Goal: Task Accomplishment & Management: Manage account settings

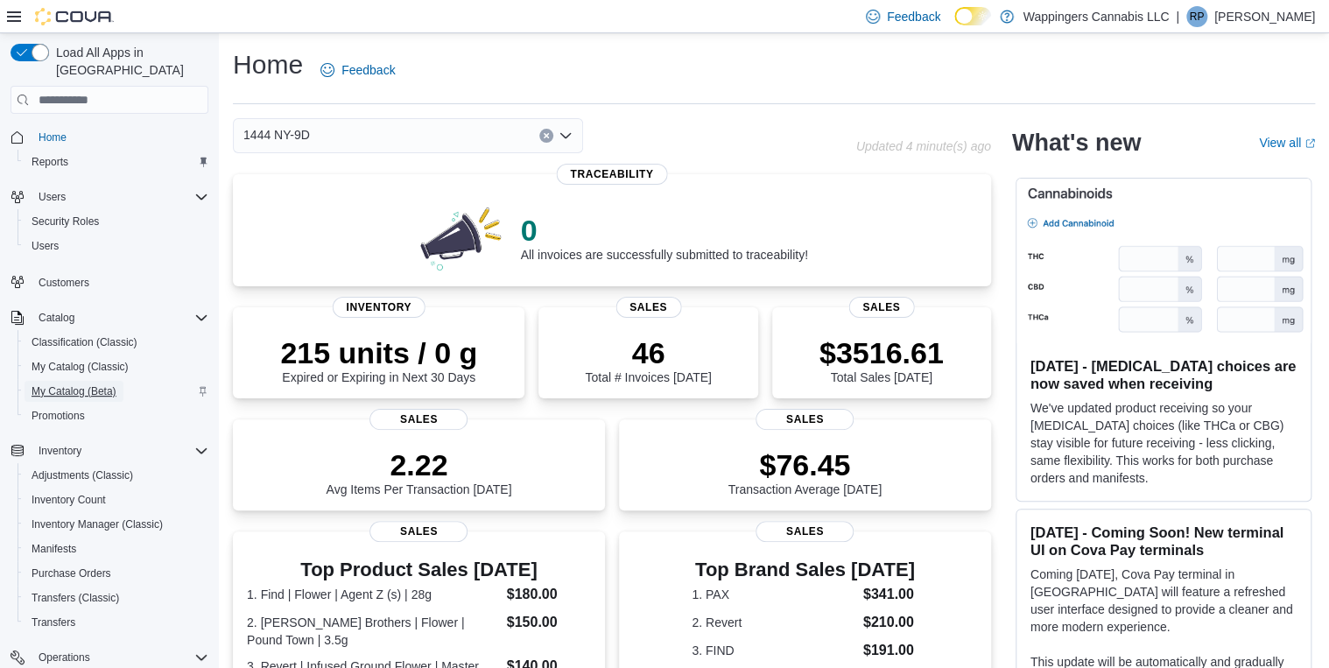
click at [81, 384] on span "My Catalog (Beta)" at bounding box center [74, 391] width 85 height 14
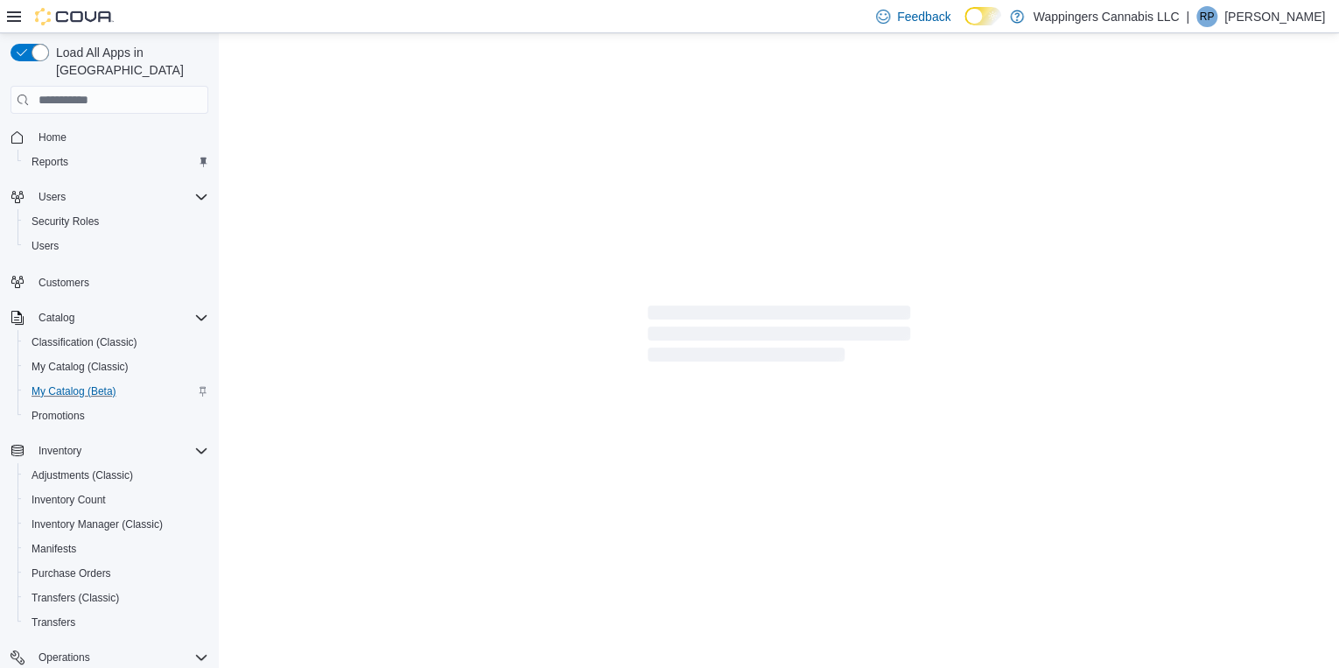
select select "**********"
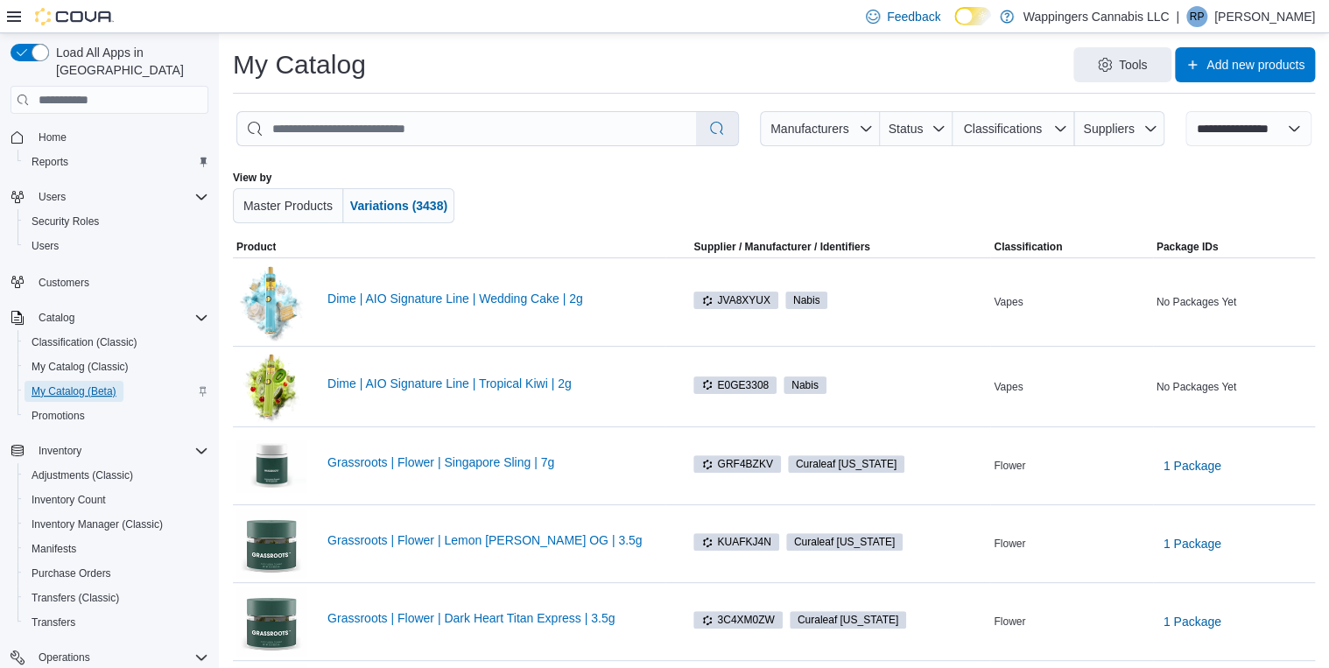
click at [72, 384] on span "My Catalog (Beta)" at bounding box center [74, 391] width 85 height 14
click at [55, 130] on span "Home" at bounding box center [53, 137] width 28 height 14
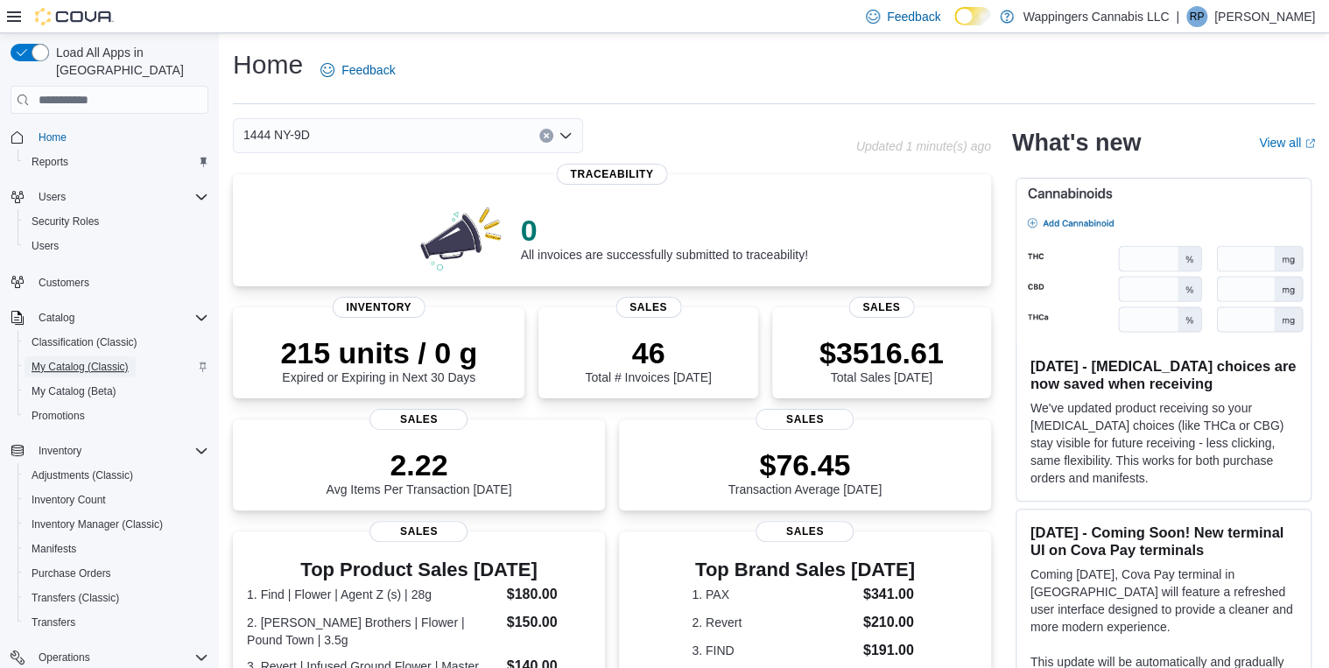
click at [65, 360] on span "My Catalog (Classic)" at bounding box center [80, 367] width 97 height 14
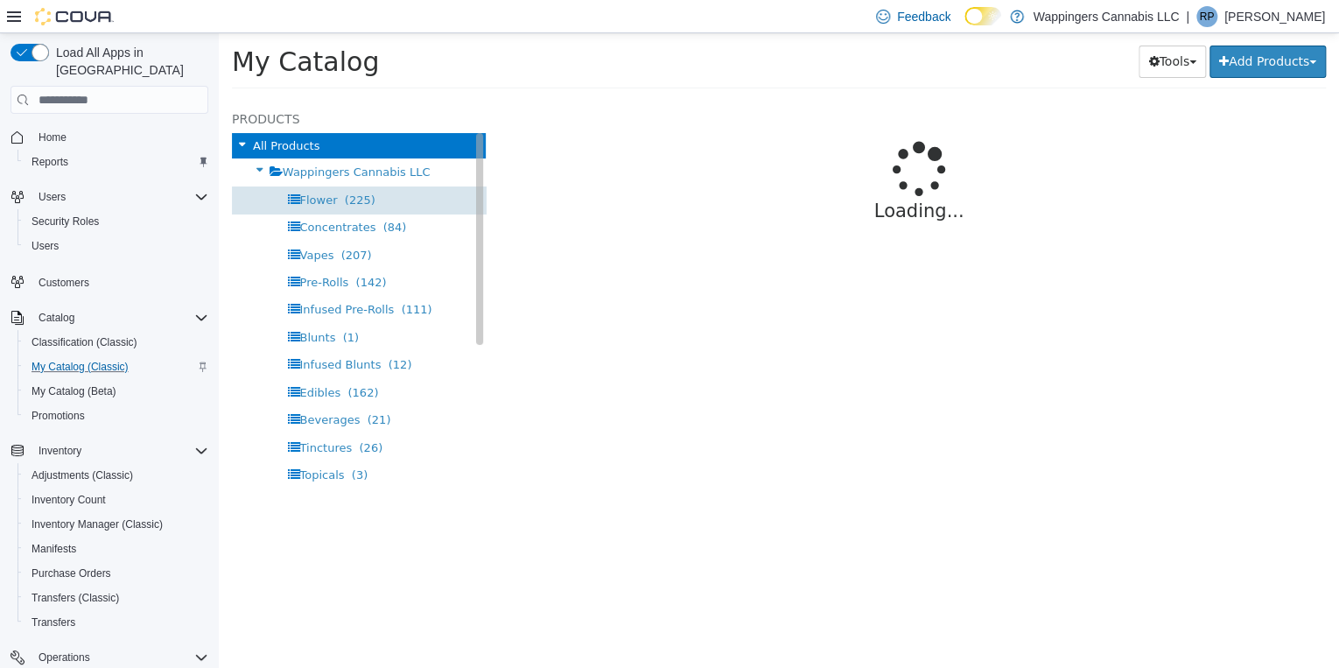
select select "**********"
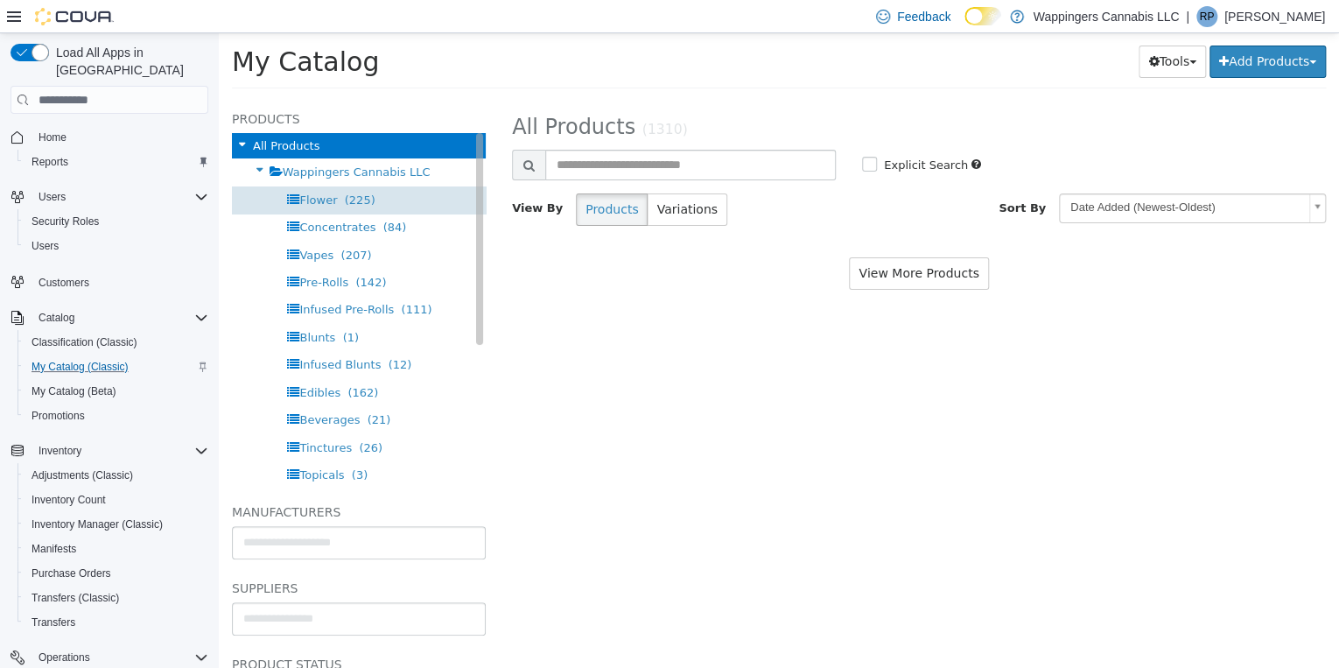
click at [345, 201] on span "(225)" at bounding box center [360, 199] width 31 height 13
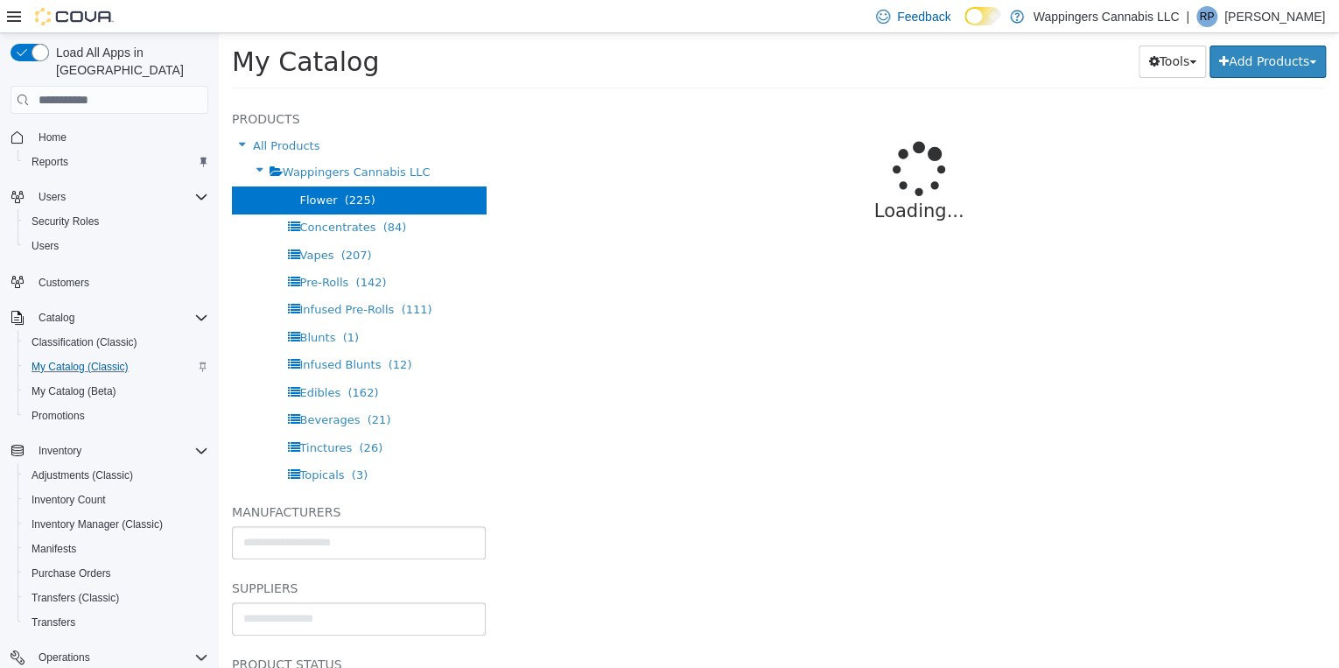
select select "**********"
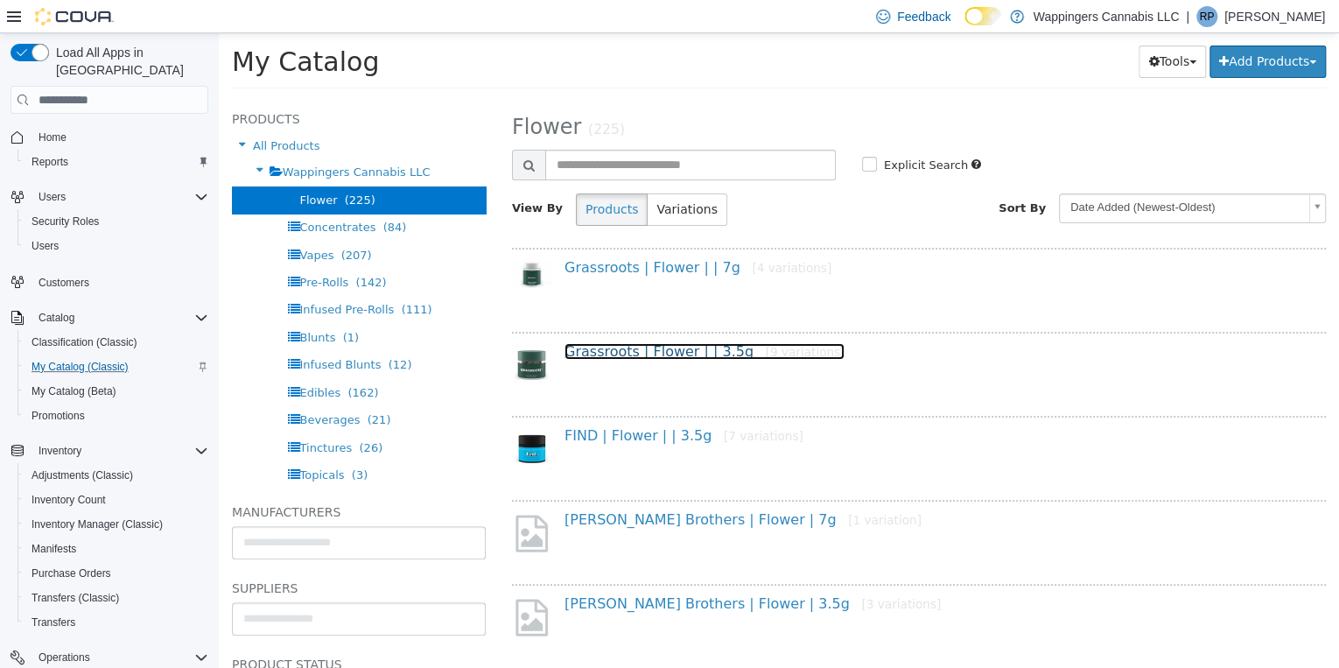
click at [667, 355] on link "Grassroots | Flower | | 3.5g [9 variations]" at bounding box center [705, 351] width 280 height 17
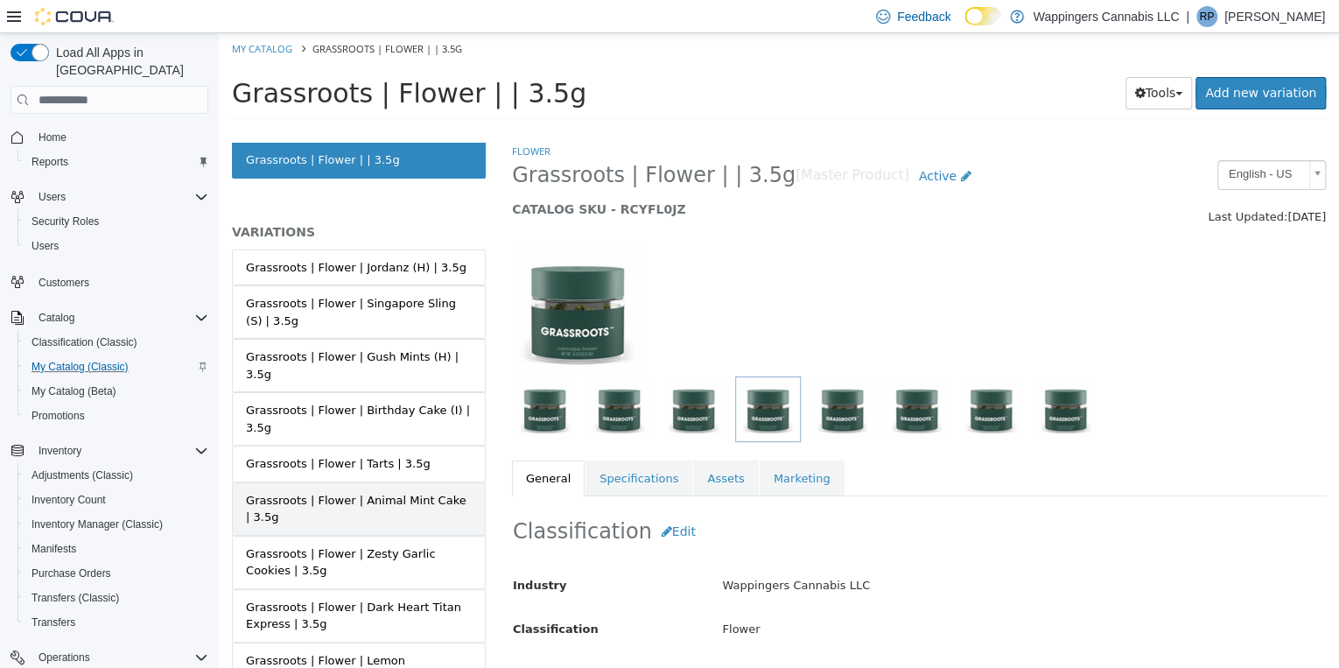
scroll to position [102, 0]
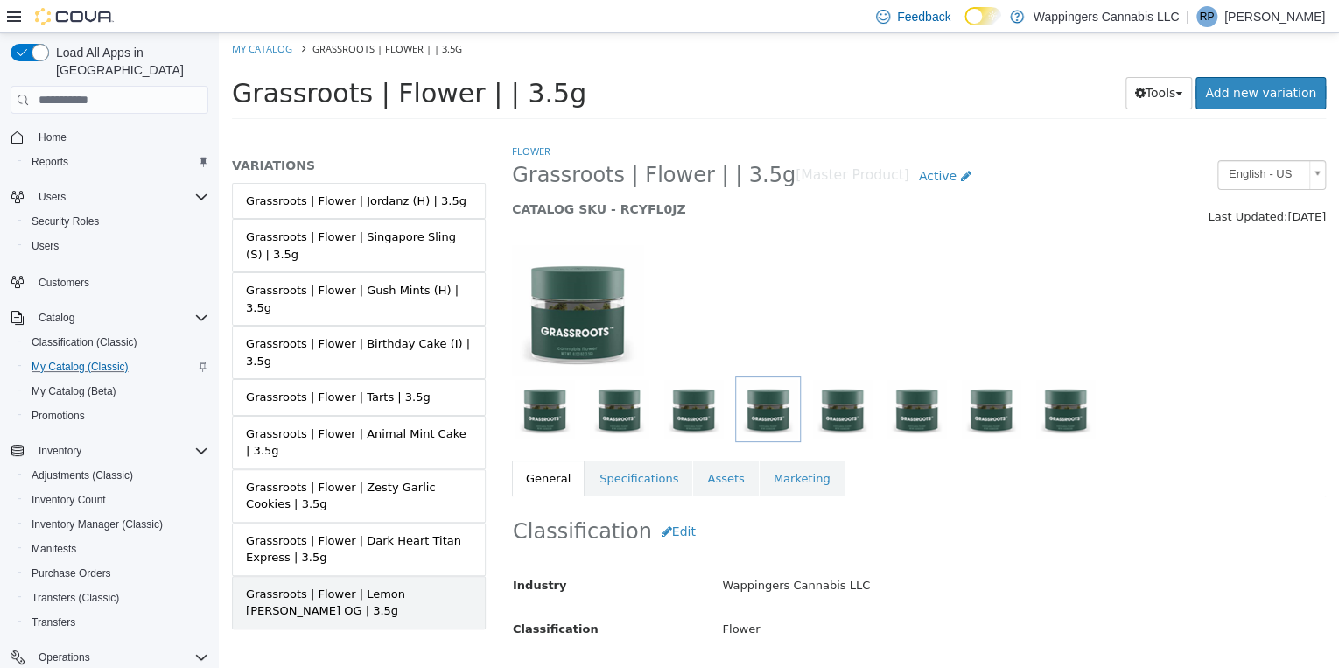
click at [399, 586] on div "Grassroots | Flower | Lemon [PERSON_NAME] OG | 3.5g" at bounding box center [359, 603] width 226 height 34
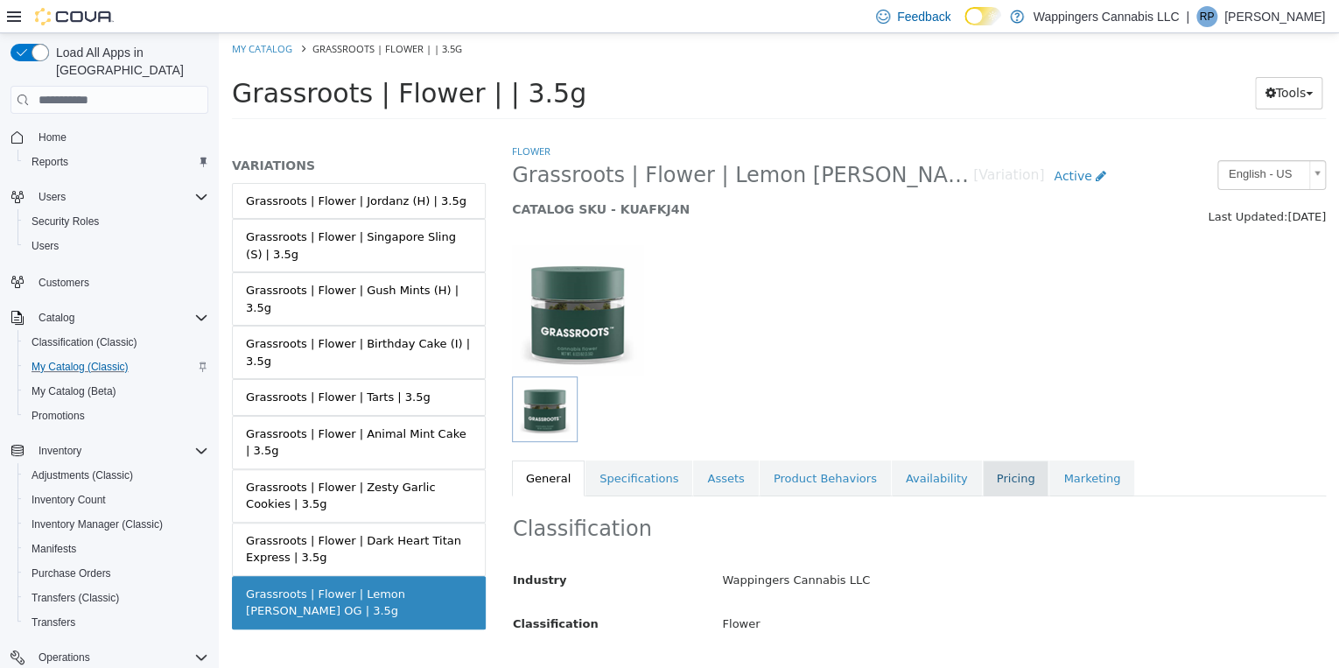
click at [983, 486] on link "Pricing" at bounding box center [1016, 478] width 67 height 37
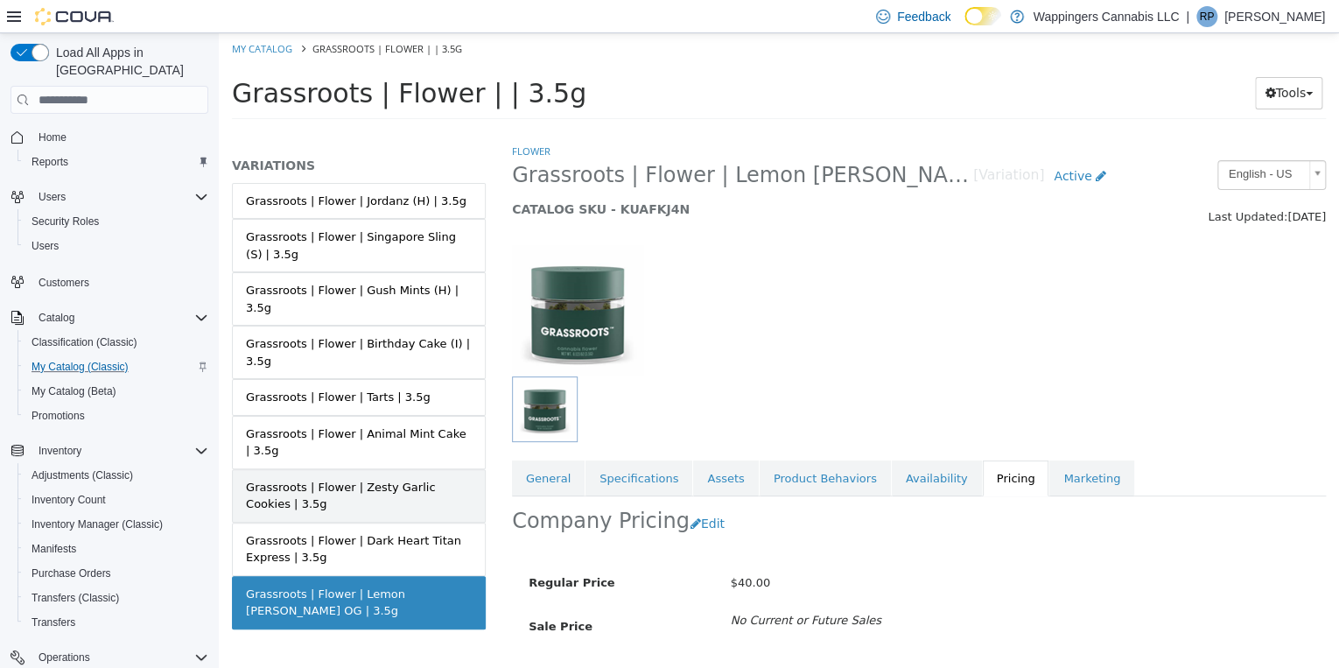
click at [406, 479] on div "Grassroots | Flower | Zesty Garlic Cookies | 3.5g" at bounding box center [359, 496] width 226 height 34
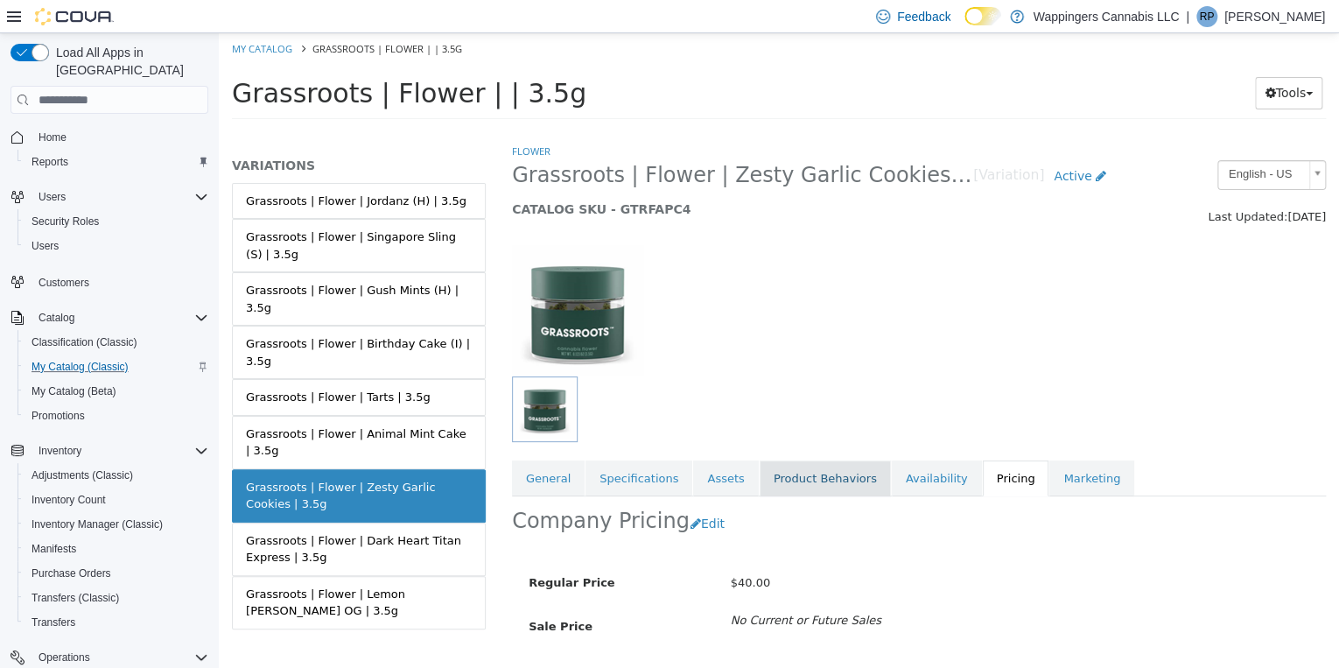
scroll to position [101, 0]
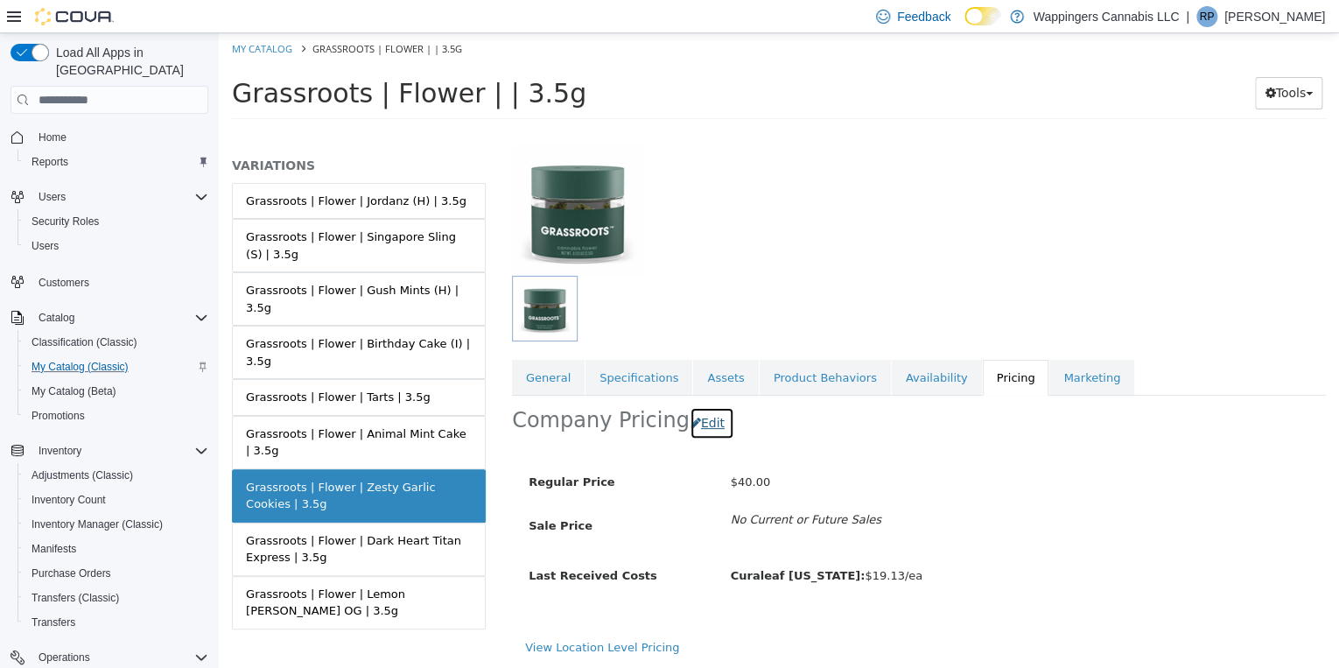
click at [700, 419] on button "Edit" at bounding box center [712, 423] width 45 height 32
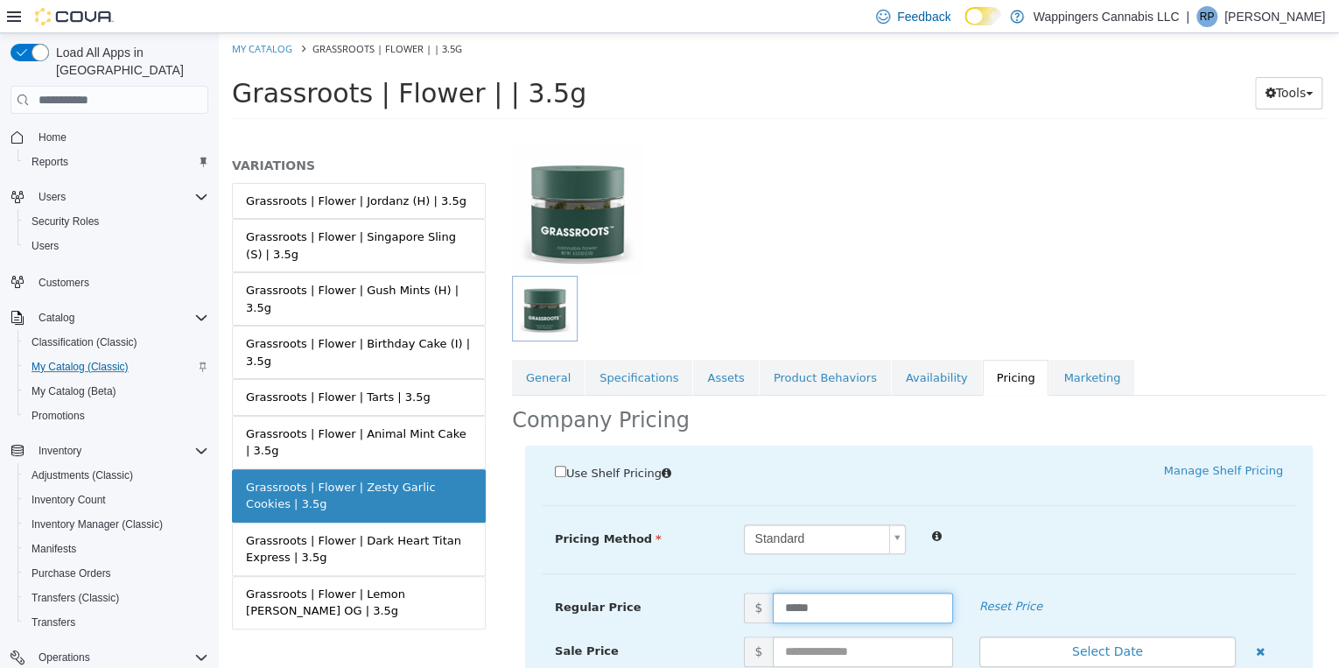
drag, startPoint x: 869, startPoint y: 608, endPoint x: 860, endPoint y: 601, distance: 11.9
click at [869, 608] on input "*****" at bounding box center [862, 608] width 179 height 31
type input "*****"
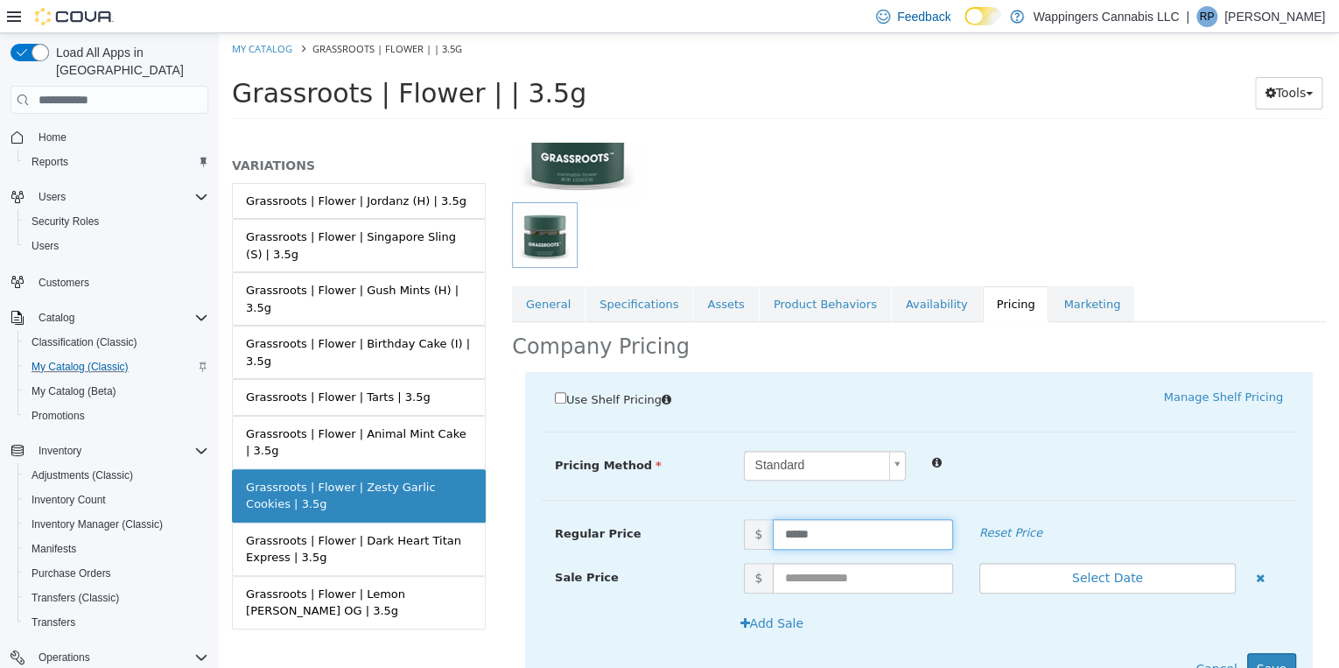
scroll to position [253, 0]
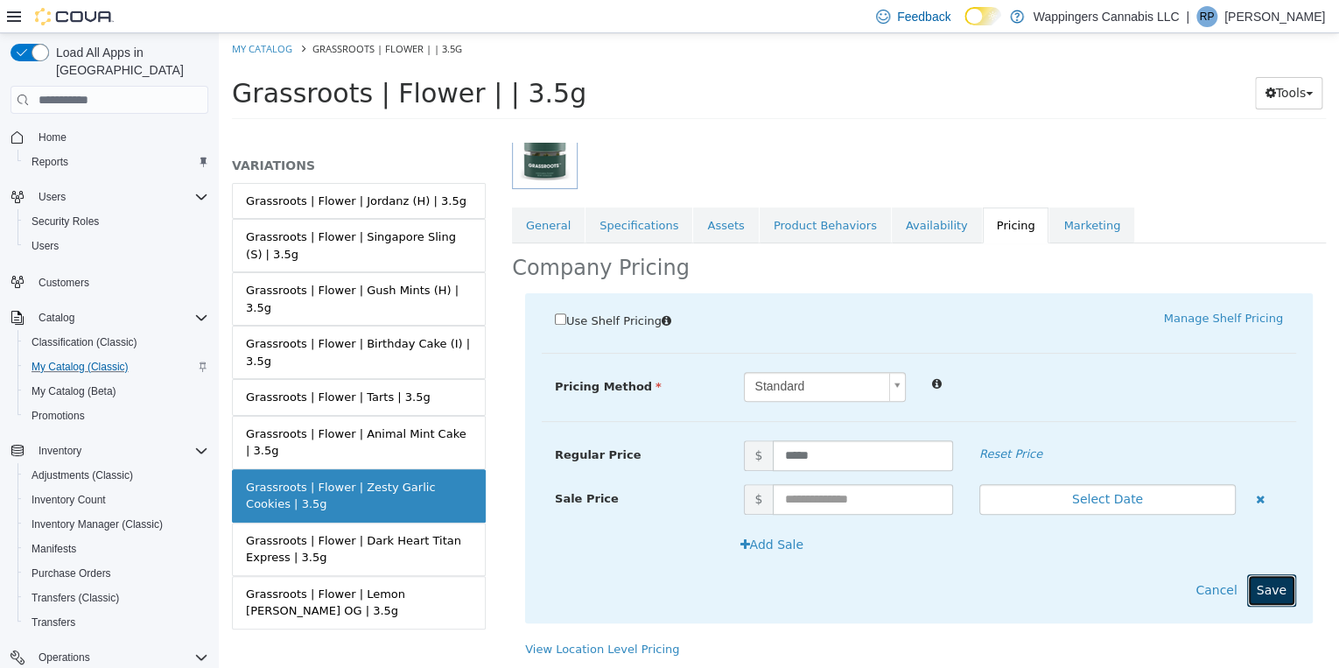
click at [1268, 591] on button "Save" at bounding box center [1271, 590] width 49 height 32
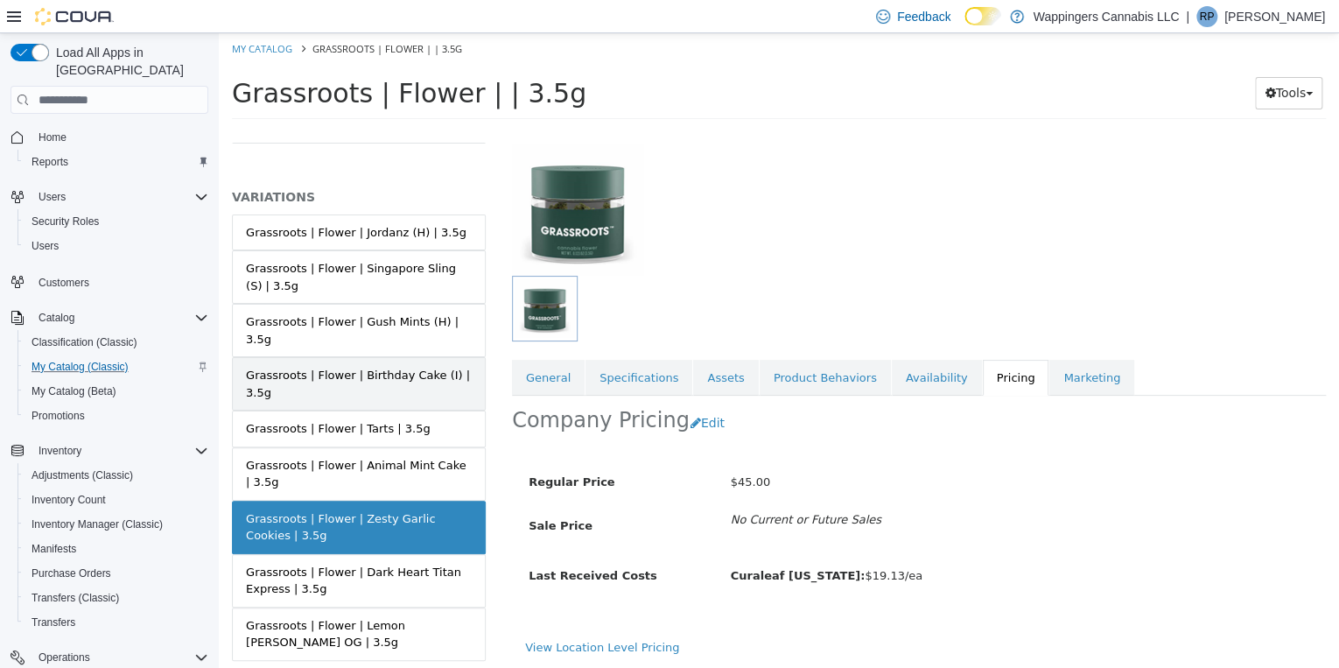
scroll to position [102, 0]
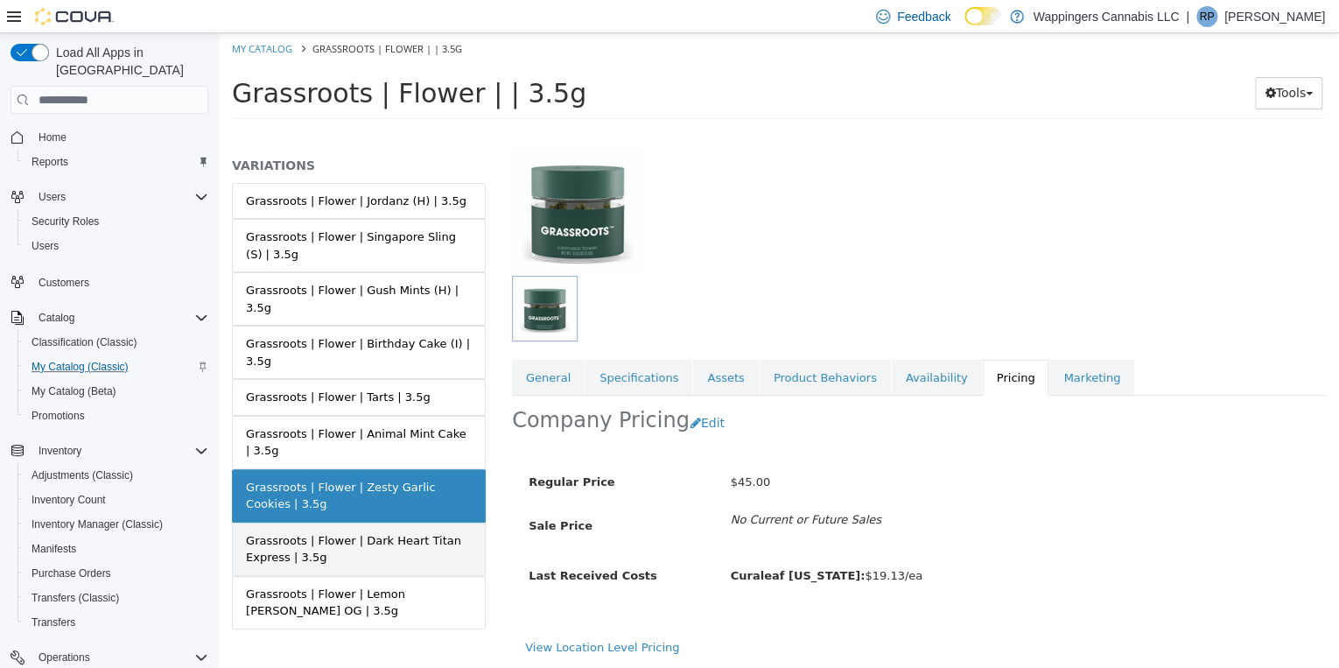
click at [405, 532] on div "Grassroots | Flower | Dark Heart Titan Express | 3.5g" at bounding box center [359, 549] width 226 height 34
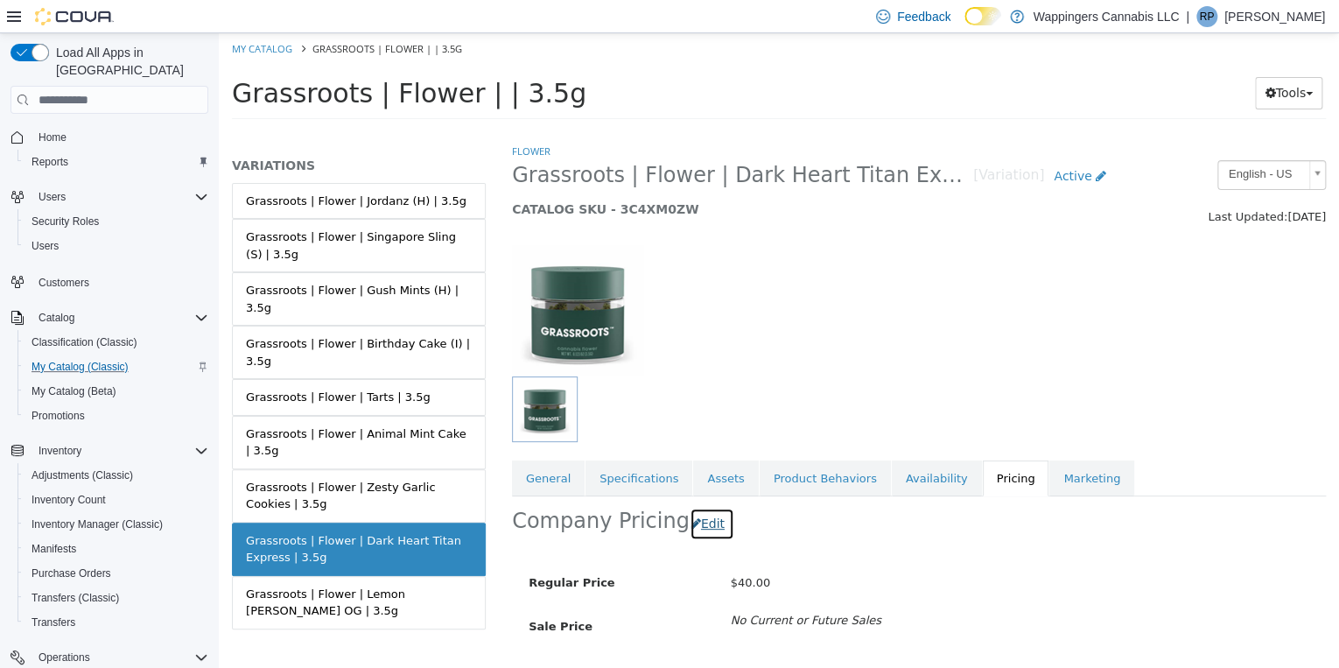
click at [705, 525] on button "Edit" at bounding box center [712, 524] width 45 height 32
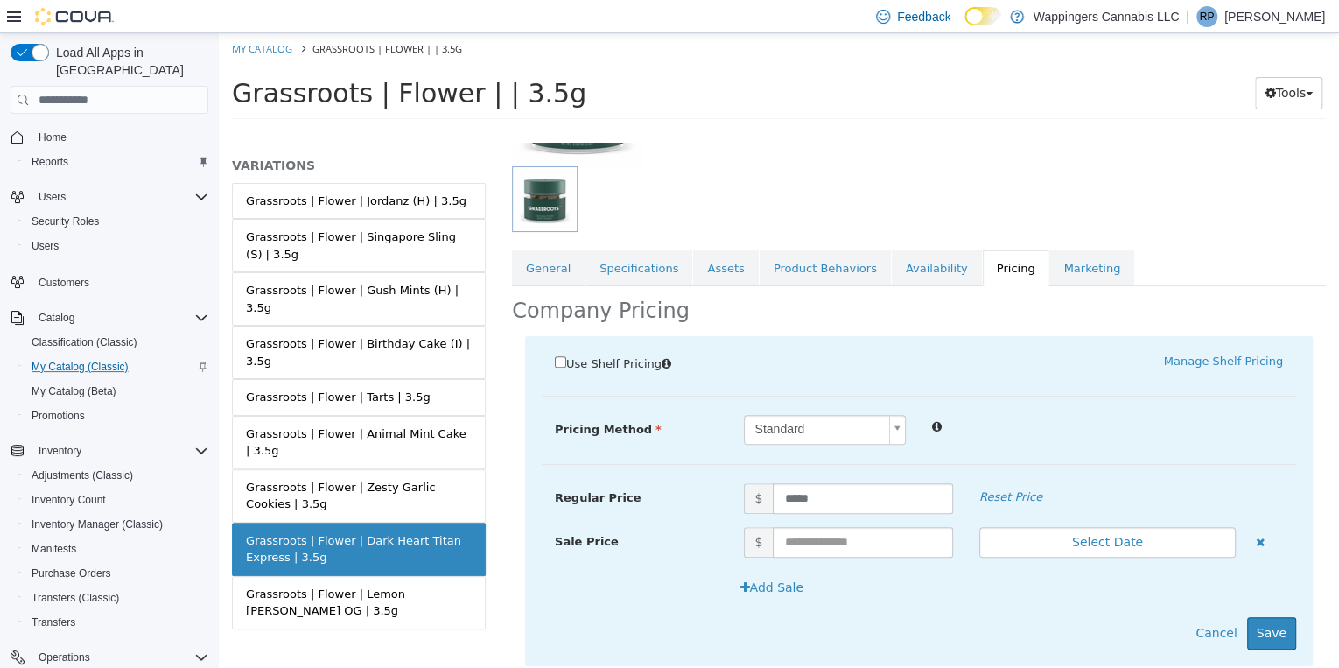
scroll to position [253, 0]
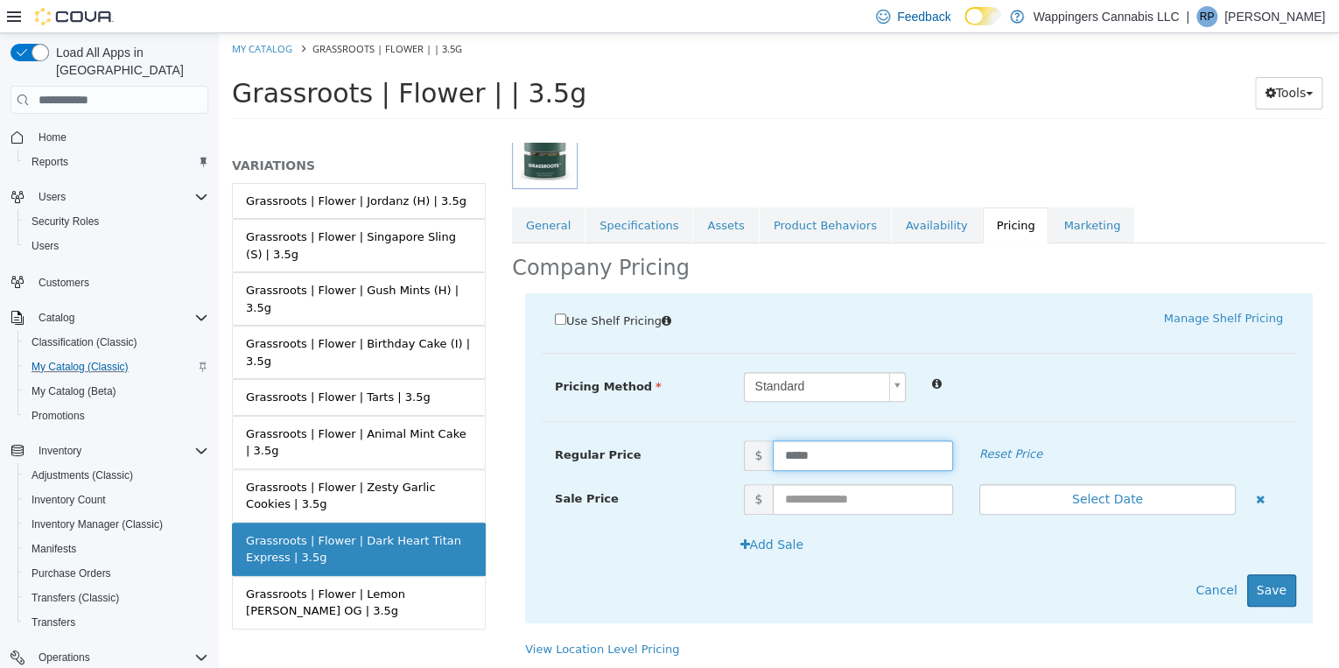
click at [810, 451] on input "*****" at bounding box center [862, 455] width 179 height 31
type input "*****"
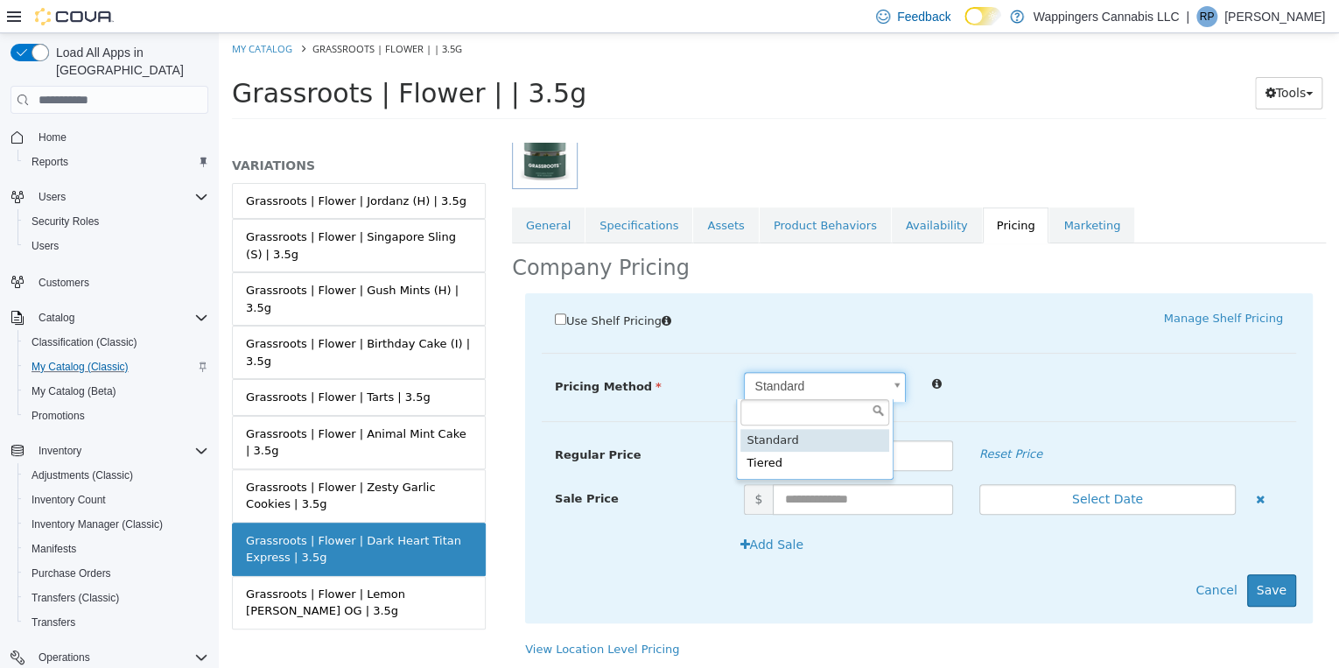
scroll to position [0, 4]
click at [1103, 130] on body "Saving Bulk Changes... × Saved changes My Catalog Grassroots | Flower | | 3.5g …" at bounding box center [779, 81] width 1120 height 97
click at [895, 130] on body "Saving Bulk Changes... × Saved changes My Catalog Grassroots | Flower | | 3.5g …" at bounding box center [779, 81] width 1120 height 97
click at [1146, 130] on body "Saving Bulk Changes... × Saved changes My Catalog Grassroots | Flower | | 3.5g …" at bounding box center [779, 81] width 1120 height 97
click at [892, 130] on body "Saving Bulk Changes... × Saved changes My Catalog Grassroots | Flower | | 3.5g …" at bounding box center [779, 81] width 1120 height 97
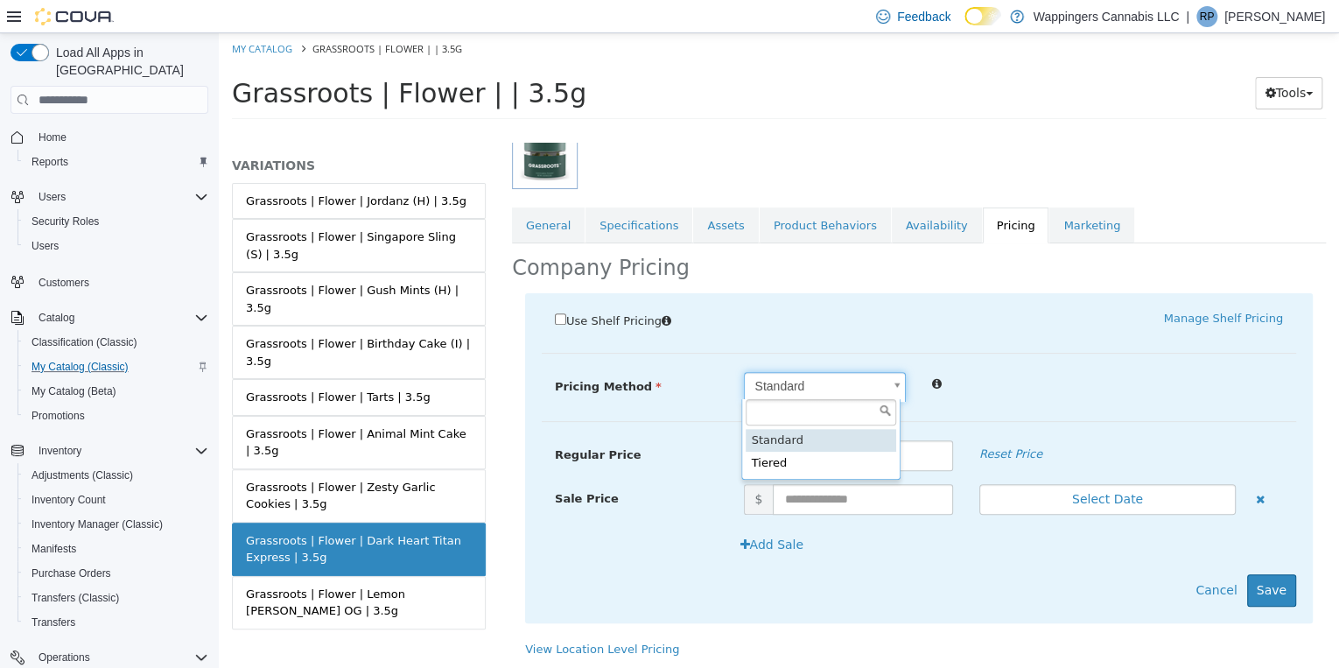
click at [1103, 130] on body "Saving Bulk Changes... × Saved changes My Catalog Grassroots | Flower | | 3.5g …" at bounding box center [779, 81] width 1120 height 97
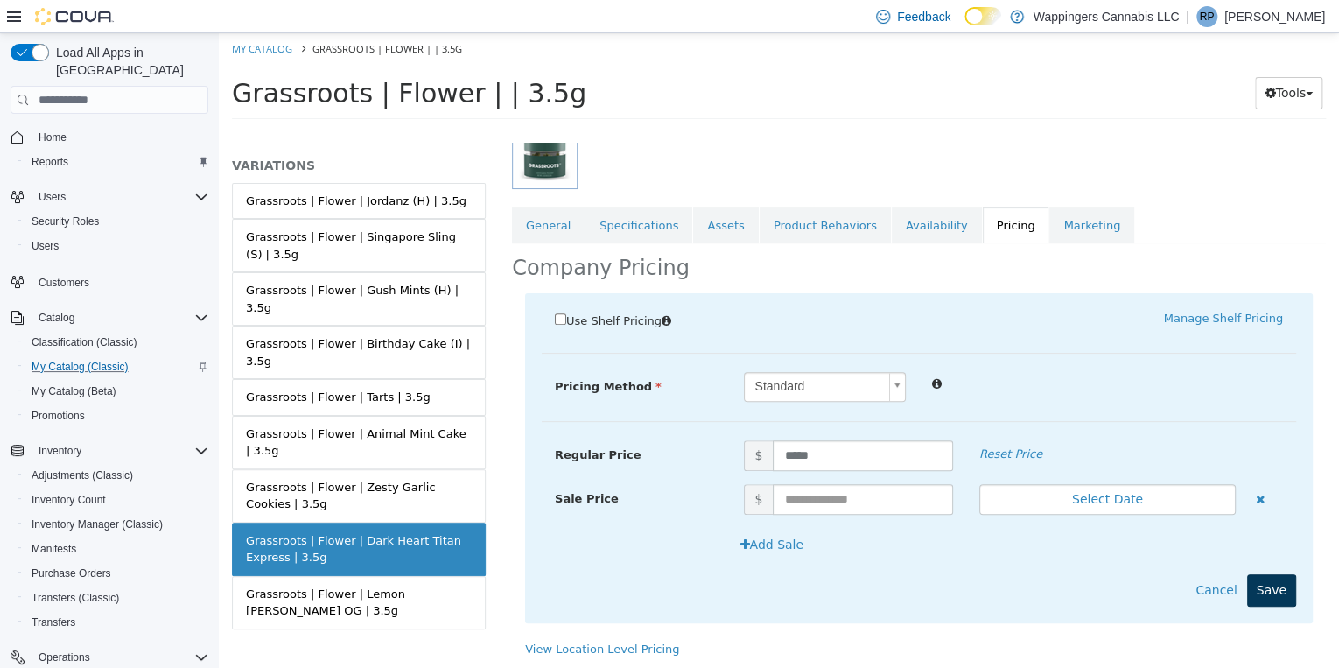
click at [1265, 580] on button "Save" at bounding box center [1271, 590] width 49 height 32
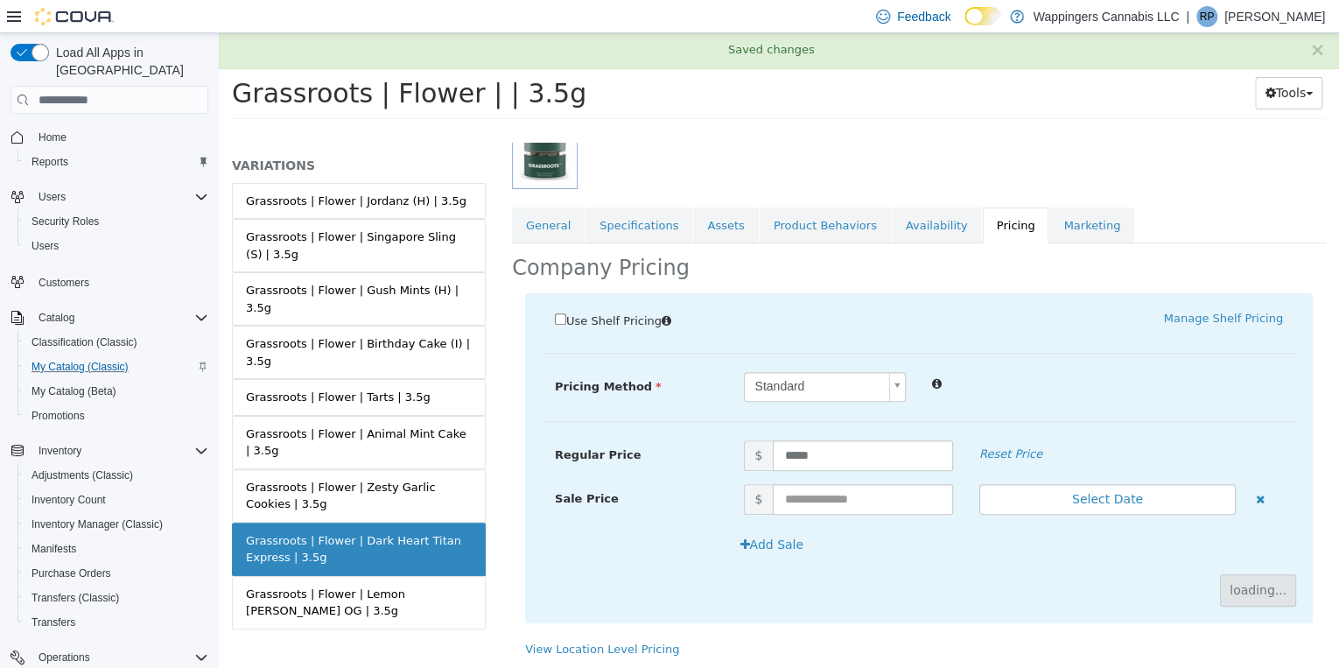
scroll to position [101, 0]
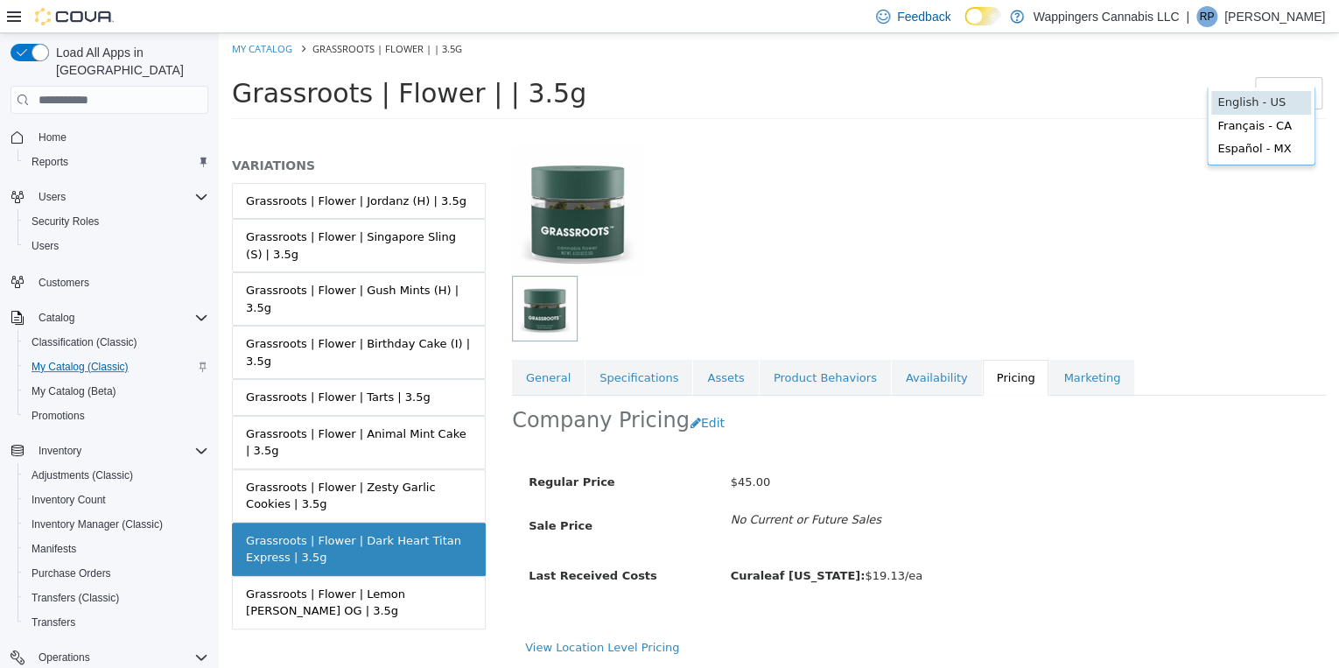
click at [1071, 202] on div at bounding box center [919, 201] width 840 height 150
click at [859, 84] on h1 "Grassroots | Flower | | 3.5g" at bounding box center [676, 93] width 888 height 34
